Goal: Task Accomplishment & Management: Manage account settings

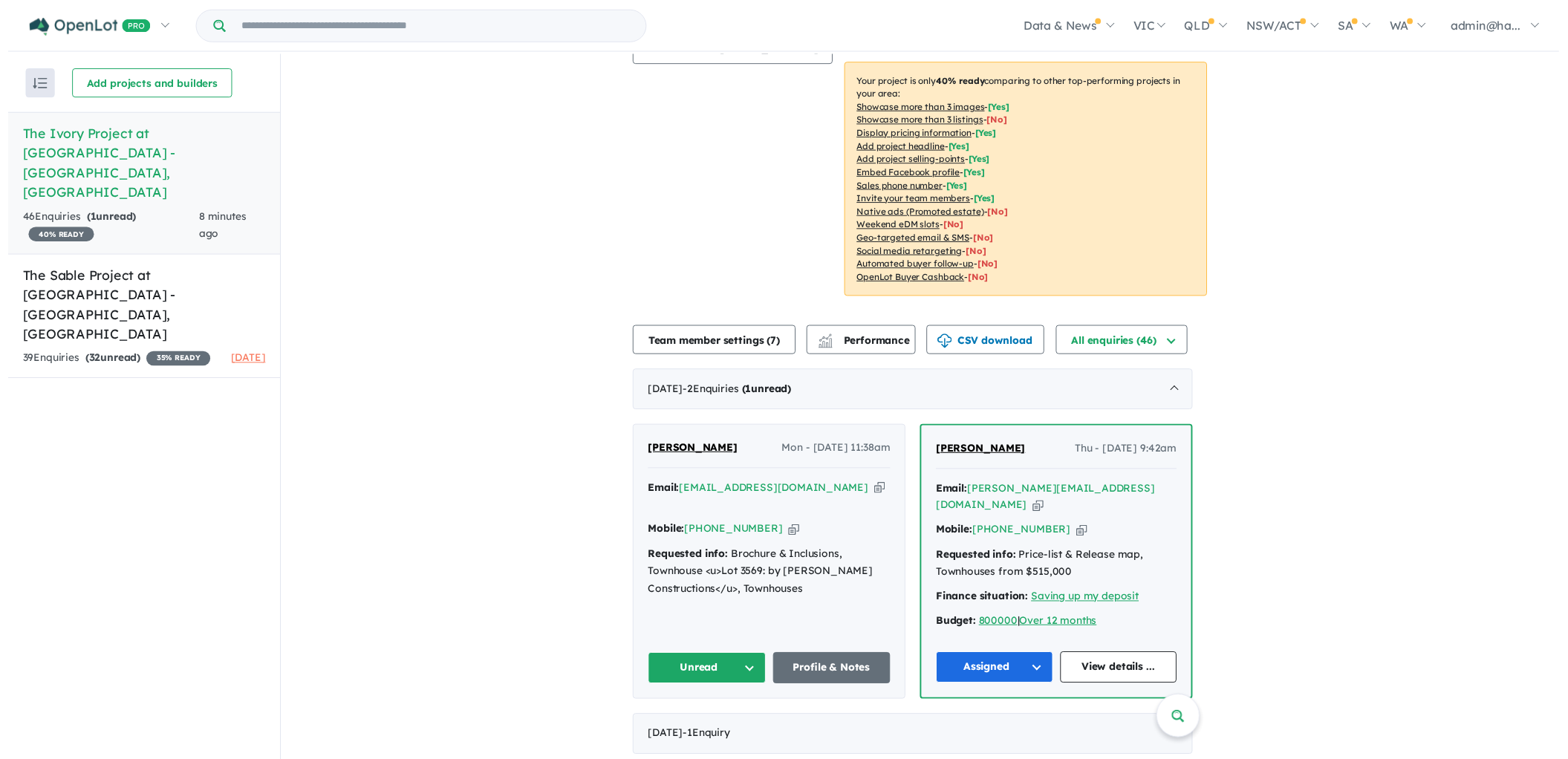
scroll to position [256, 0]
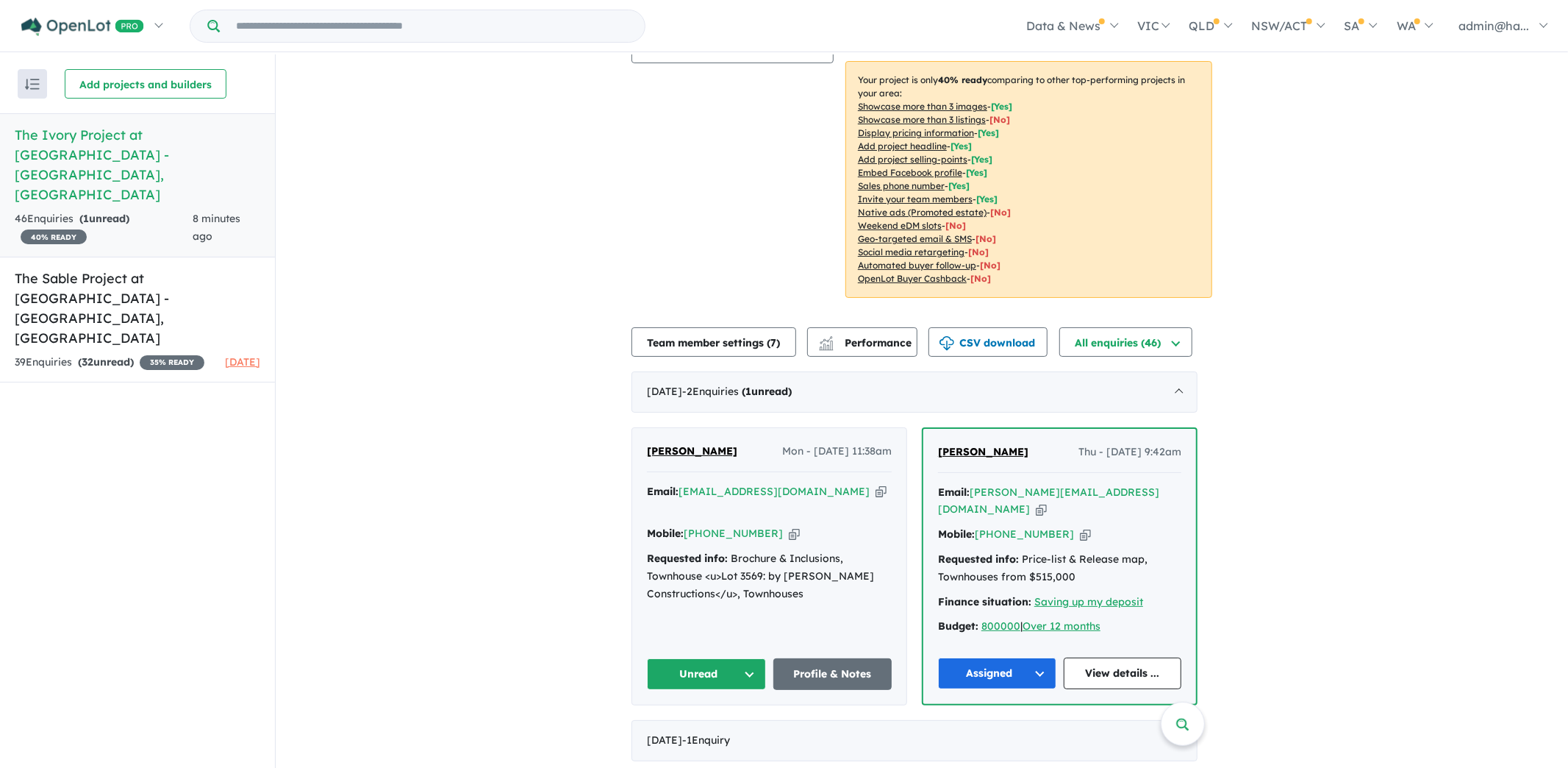
click at [876, 492] on icon "button" at bounding box center [881, 492] width 11 height 16
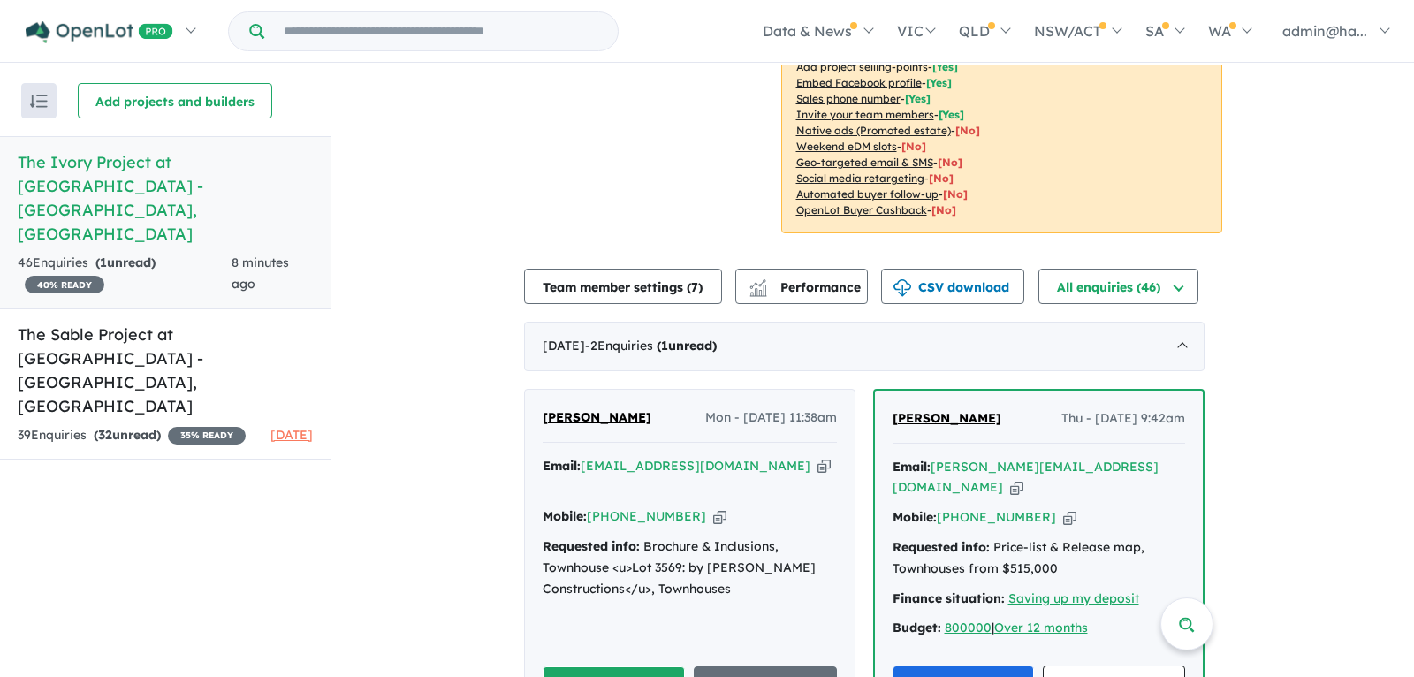
scroll to position [515, 0]
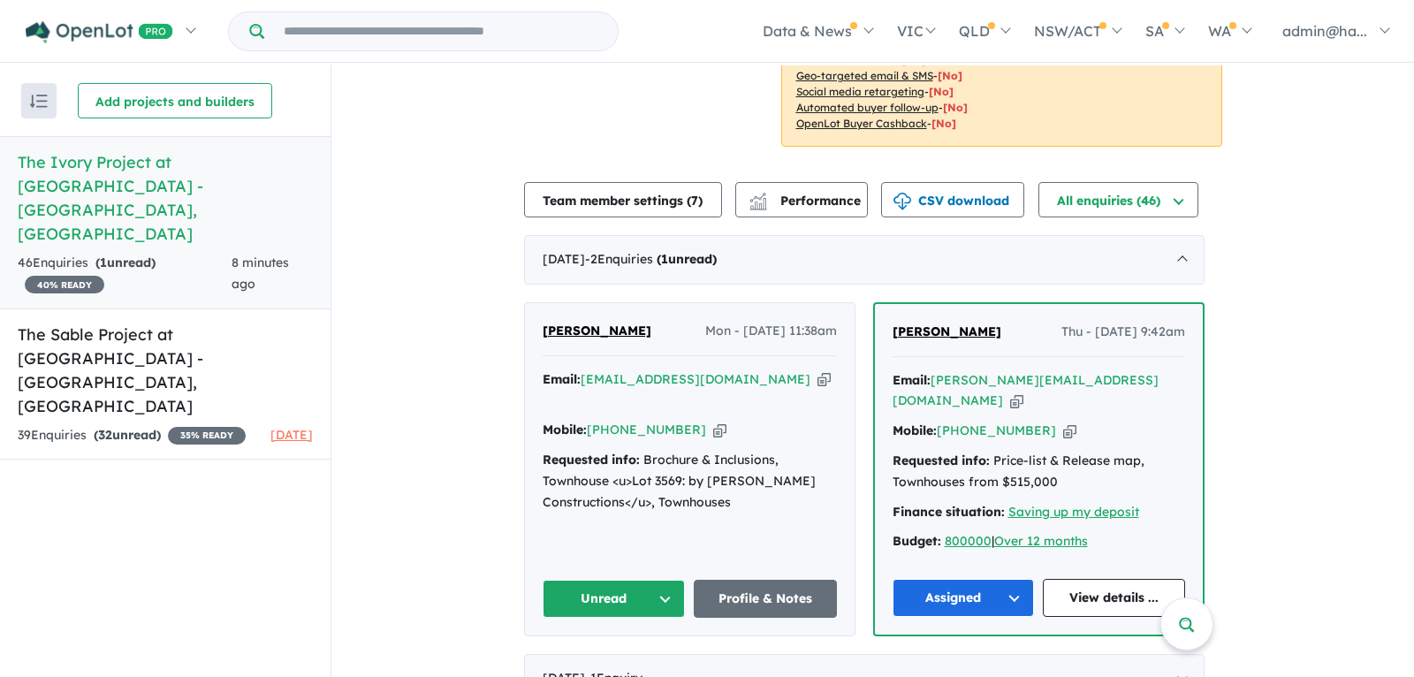
click at [713, 429] on icon "button" at bounding box center [719, 430] width 13 height 19
click at [782, 580] on link "Profile & Notes" at bounding box center [765, 599] width 143 height 38
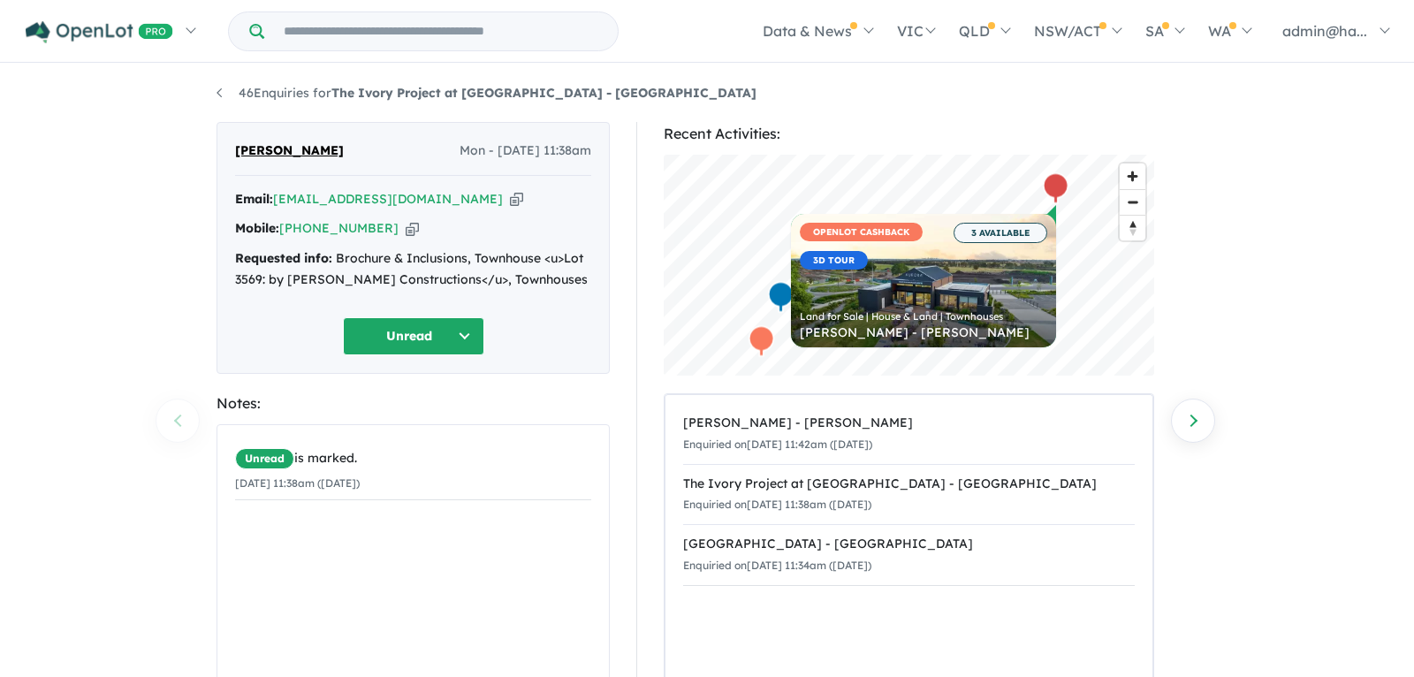
click at [552, 278] on div "Requested info: Brochure & Inclusions, Townhouse <u>Lot 3569: by Harwood Constr…" at bounding box center [413, 269] width 356 height 42
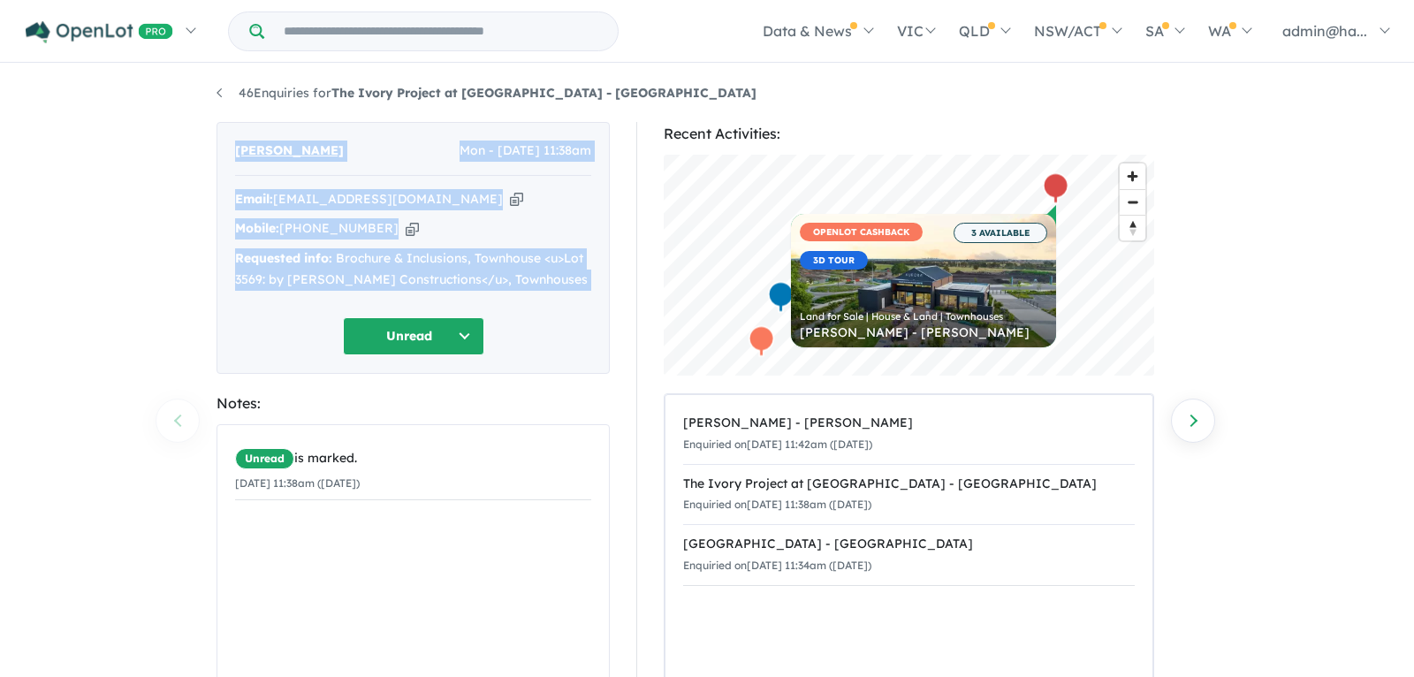
drag, startPoint x: 552, startPoint y: 278, endPoint x: 232, endPoint y: 142, distance: 347.4
click at [232, 142] on div "Atef Zaky Mon - 25/08/2025, 11:38am Email: atef_maged_samir@hotmail.com Copied!…" at bounding box center [413, 248] width 393 height 252
copy div "Atef Zaky Mon - 25/08/2025, 11:38am Email: atef_maged_samir@hotmail.com Copied!…"
click at [442, 333] on button "Unread" at bounding box center [413, 336] width 141 height 38
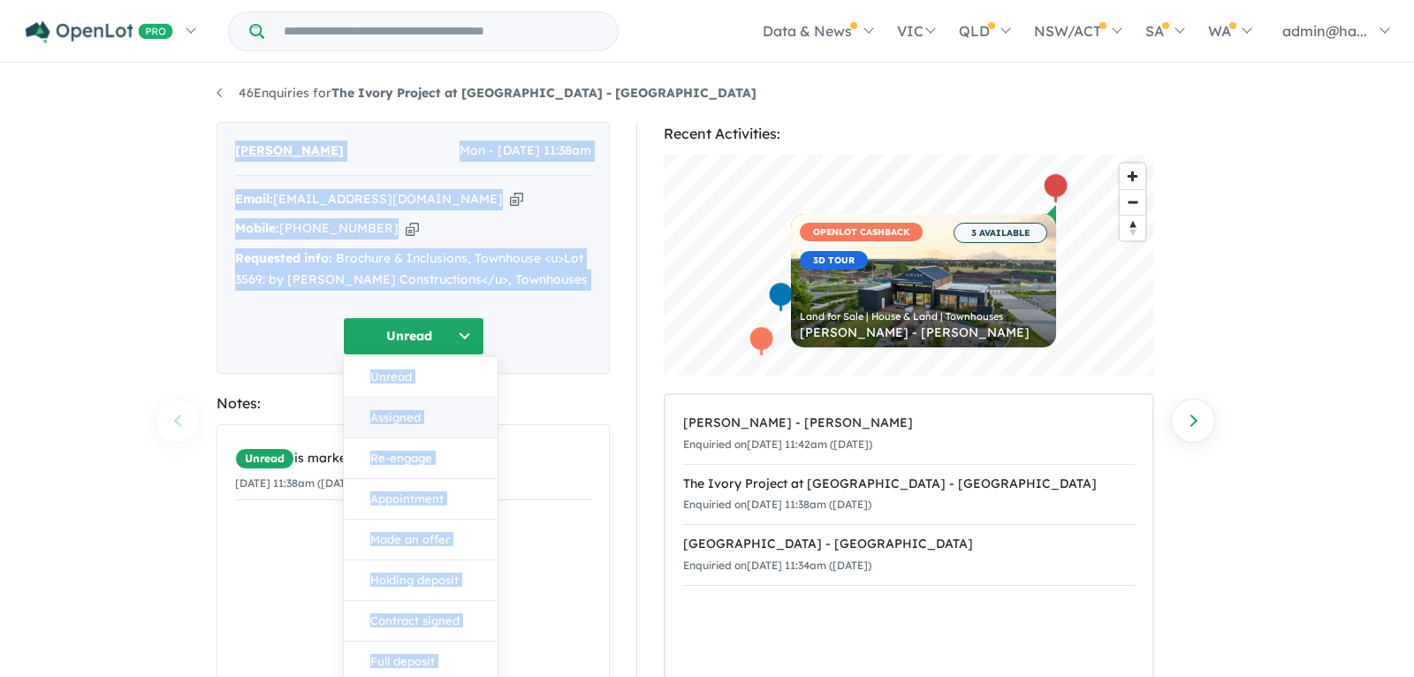
click at [430, 406] on button "Assigned" at bounding box center [421, 418] width 154 height 41
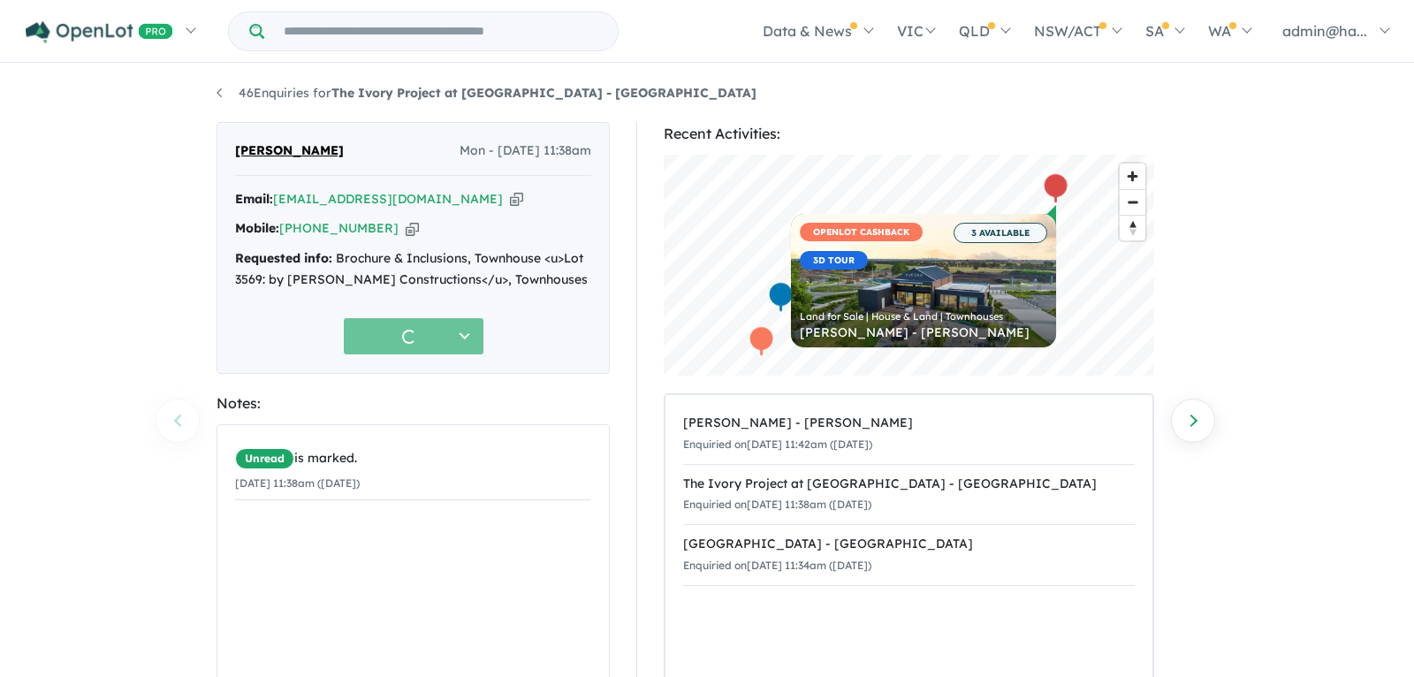
click at [578, 406] on div "Notes:" at bounding box center [413, 404] width 393 height 24
